Goal: Task Accomplishment & Management: Use online tool/utility

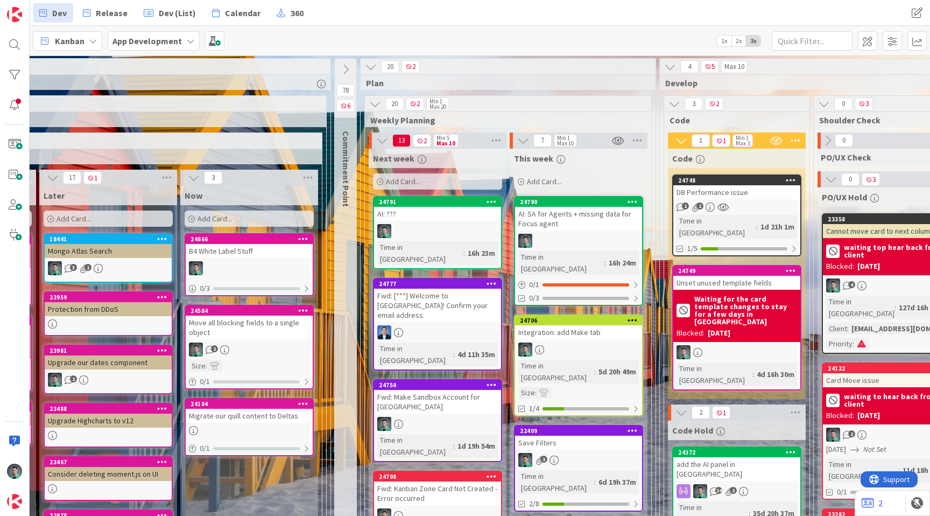
scroll to position [0, 821]
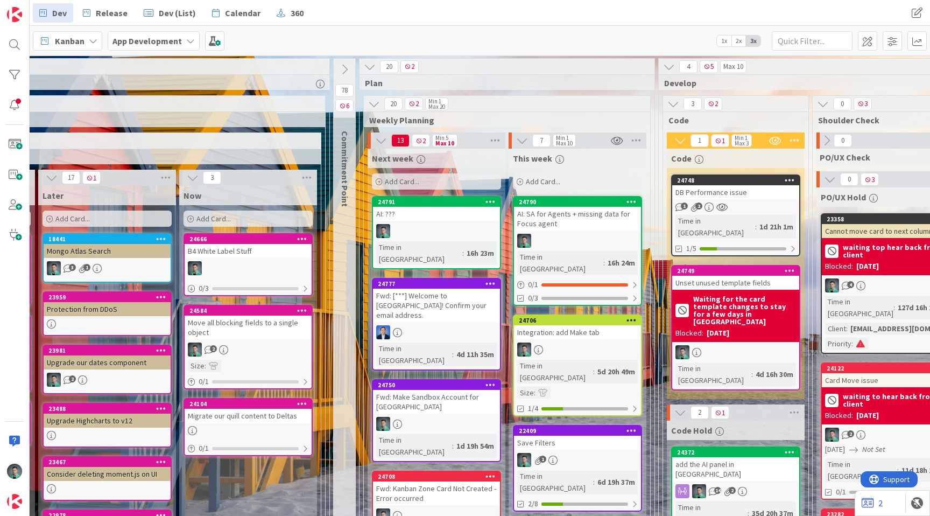
click at [730, 193] on div "DB Performance issue" at bounding box center [735, 192] width 127 height 14
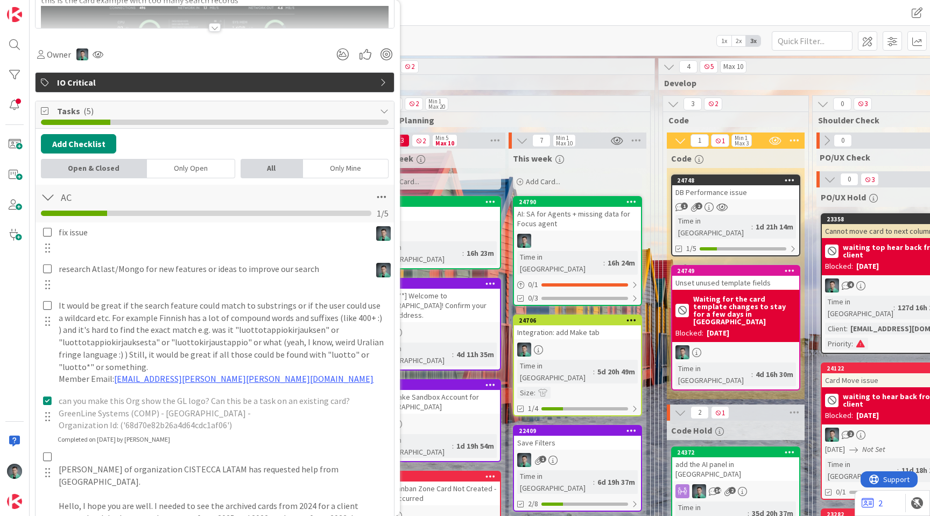
scroll to position [157, 0]
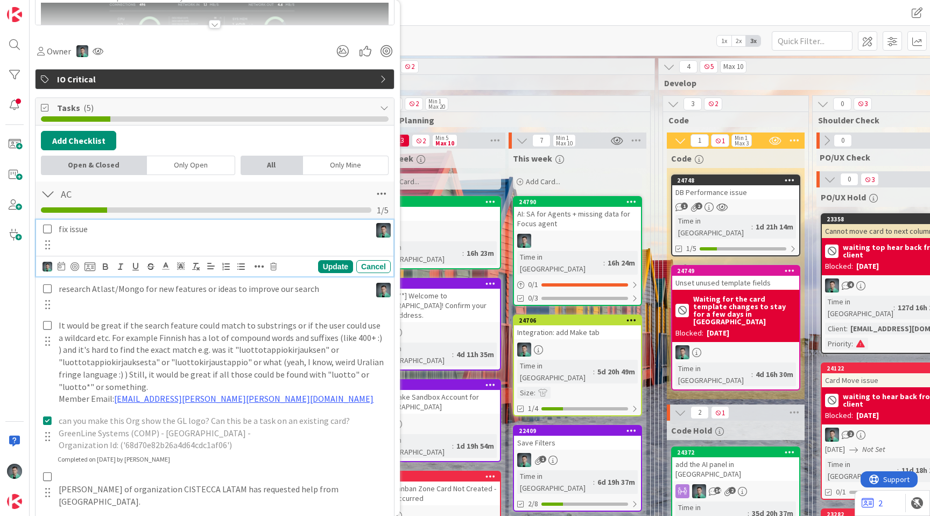
click at [46, 228] on icon at bounding box center [47, 229] width 9 height 10
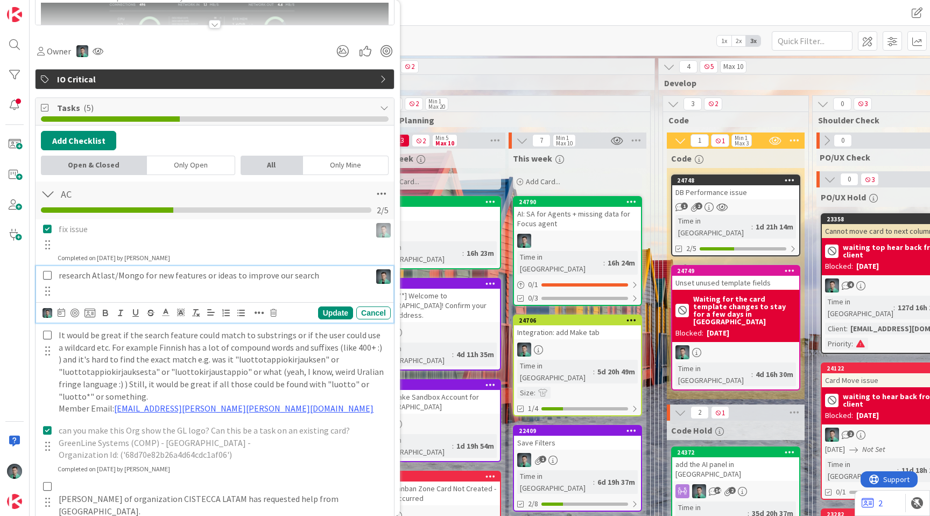
click at [46, 276] on icon at bounding box center [47, 275] width 9 height 10
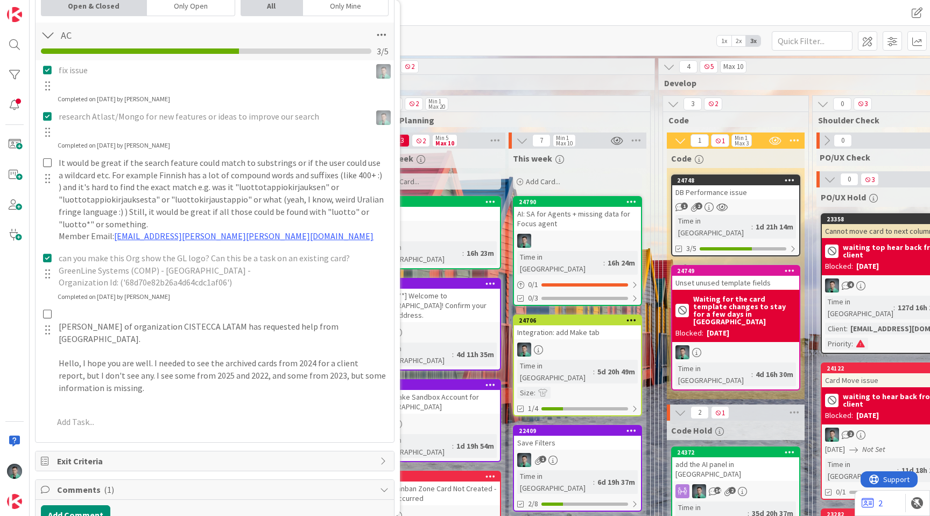
scroll to position [317, 0]
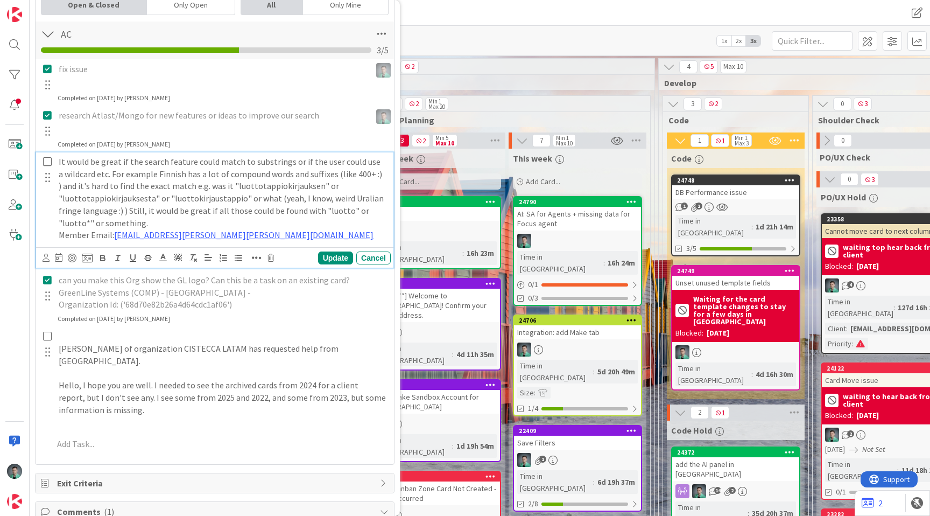
click at [50, 162] on icon at bounding box center [47, 162] width 9 height 10
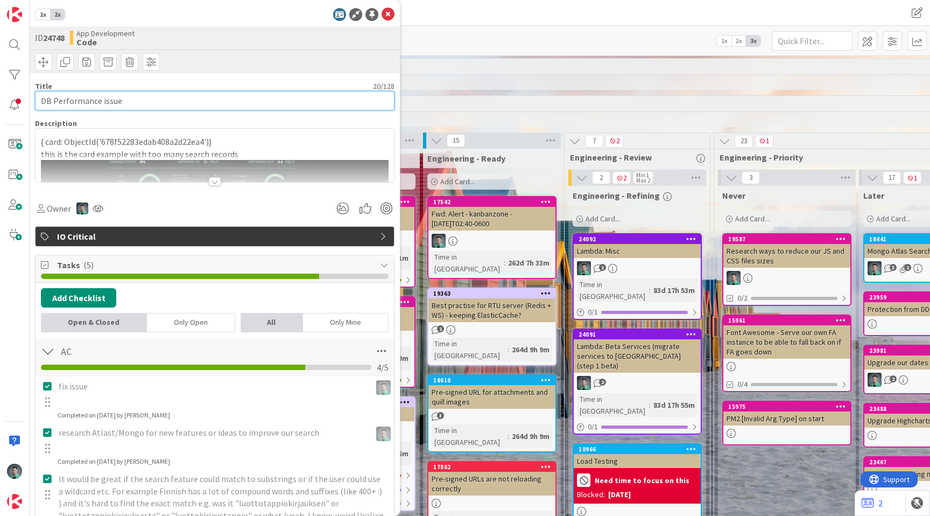
click at [298, 100] on input "DB Performance issue" at bounding box center [215, 100] width 360 height 19
type input "DB Performance issues"
click at [355, 66] on div at bounding box center [215, 60] width 370 height 21
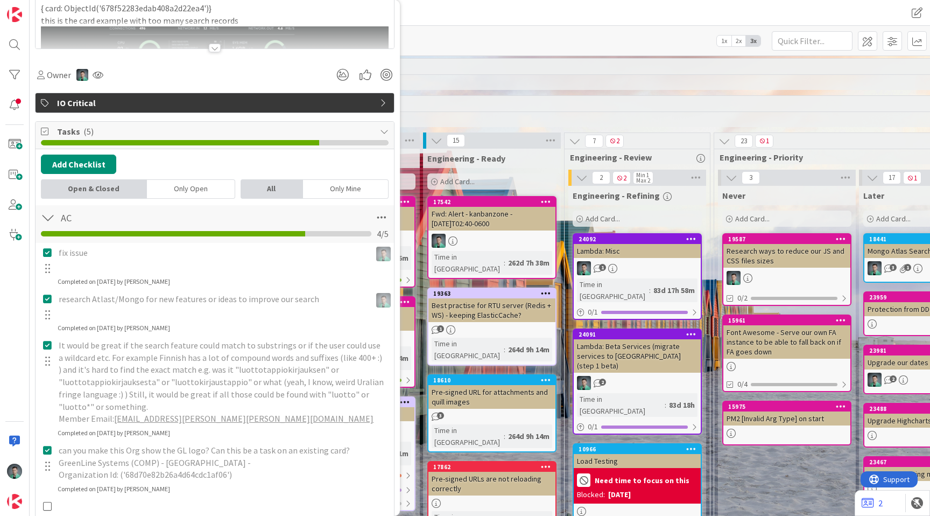
scroll to position [107, 0]
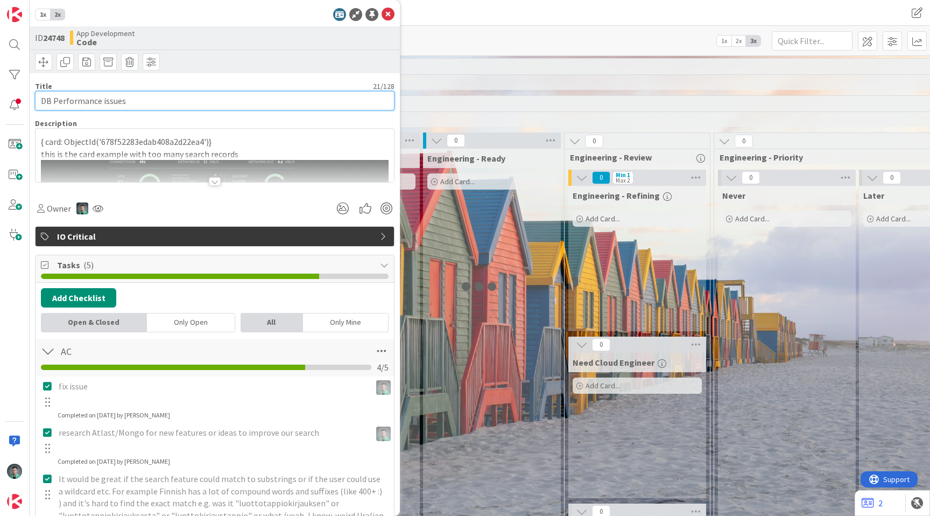
click at [189, 100] on input "DB Performance issues" at bounding box center [215, 100] width 360 height 19
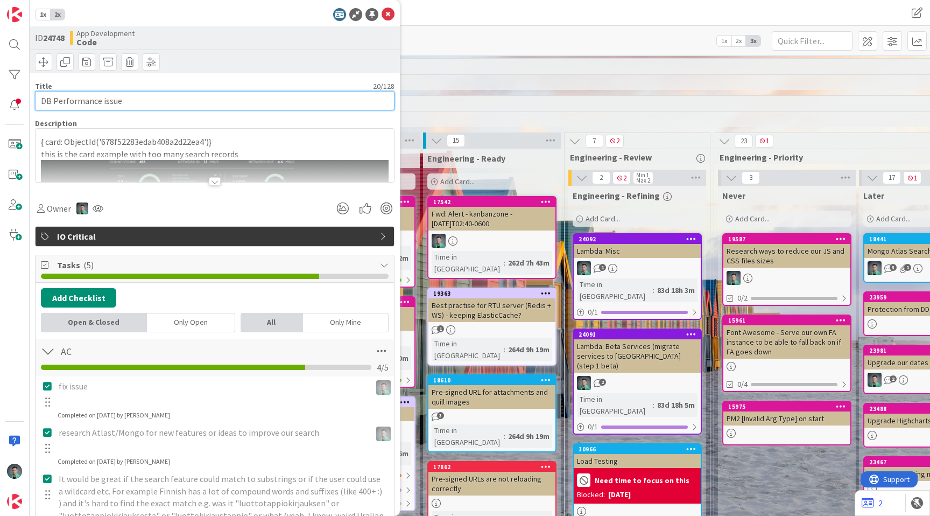
type input "DB Performance issue"
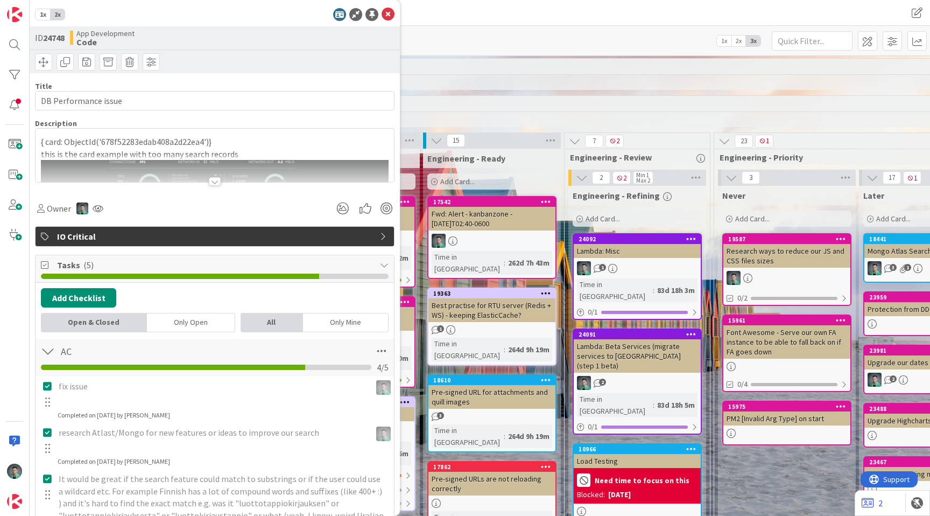
click at [260, 61] on div at bounding box center [215, 60] width 370 height 21
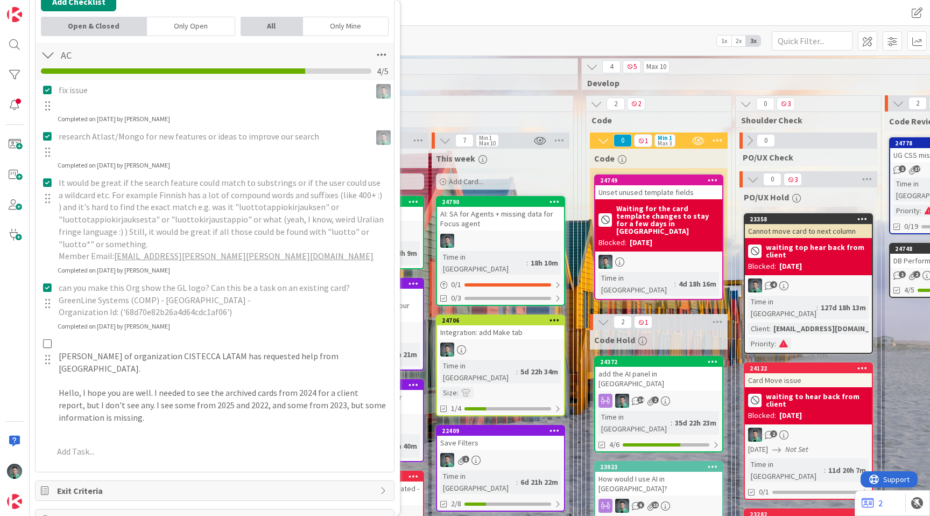
scroll to position [0, 897]
drag, startPoint x: 541, startPoint y: 198, endPoint x: 645, endPoint y: 4, distance: 220.6
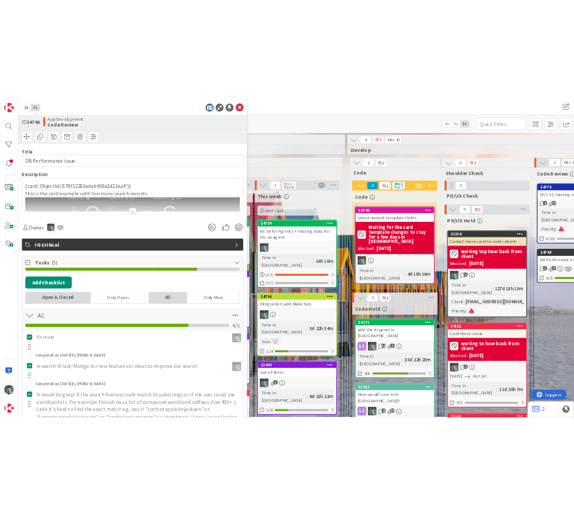
scroll to position [0, 915]
